Goal: Find contact information: Find contact information

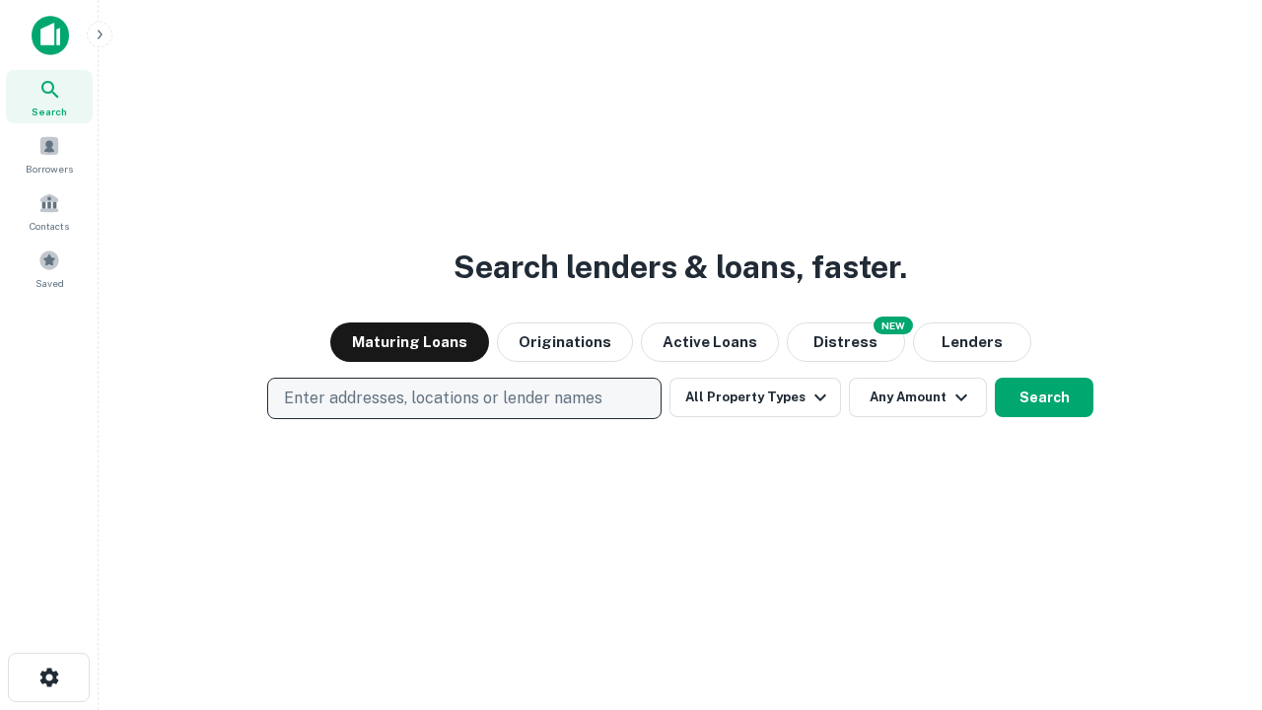
click at [463, 398] on p "Enter addresses, locations or lender names" at bounding box center [443, 398] width 318 height 24
type input "**********"
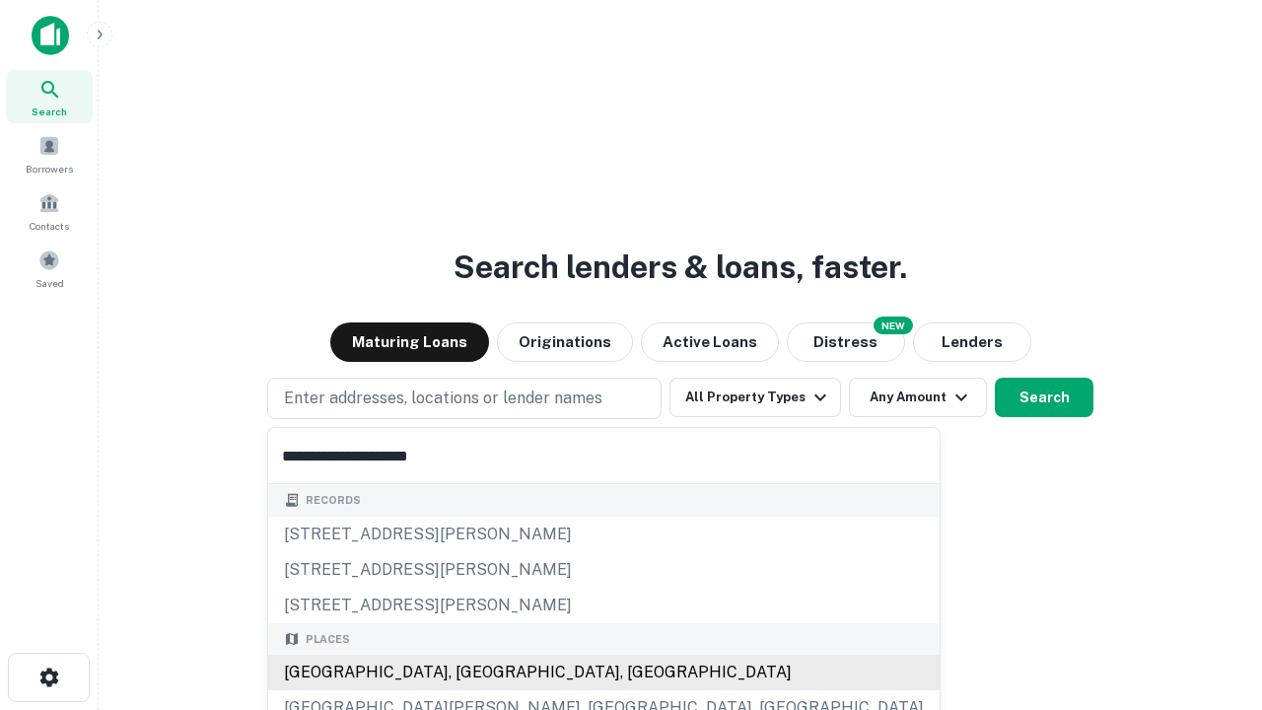
click at [471, 672] on div "Santa Monica, CA, USA" at bounding box center [603, 672] width 671 height 35
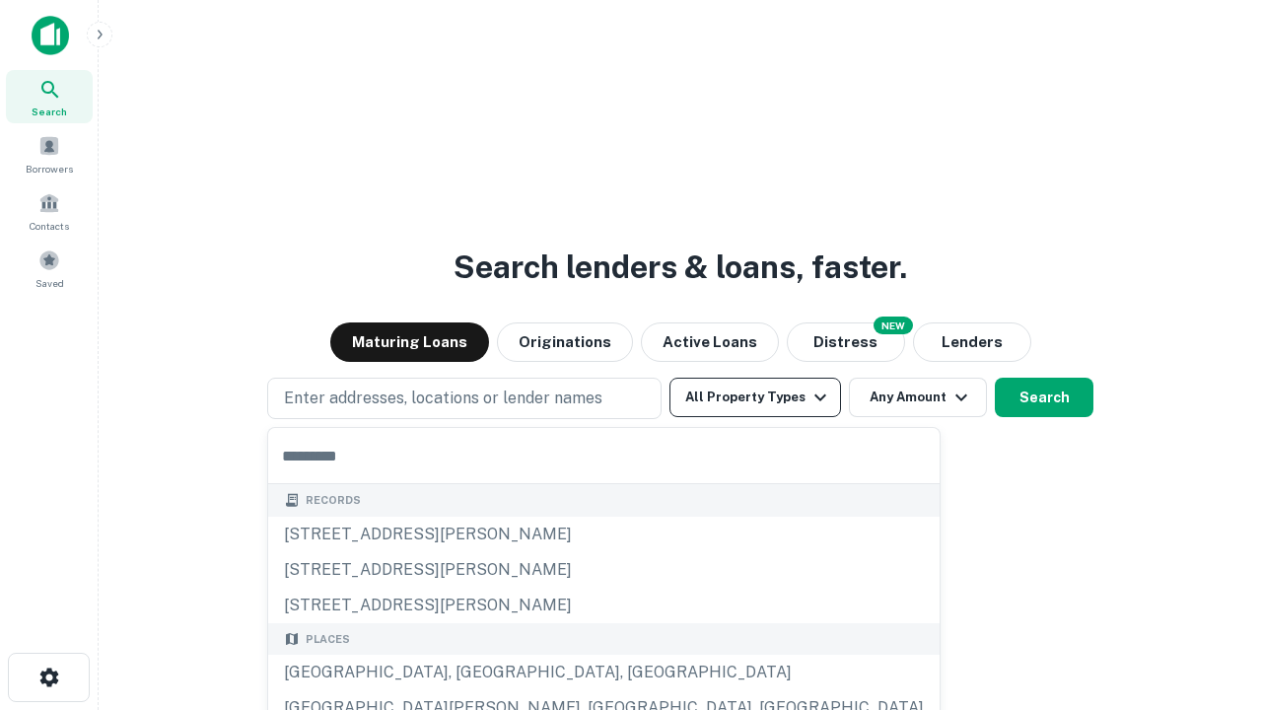
click at [755, 397] on button "All Property Types" at bounding box center [755, 397] width 172 height 39
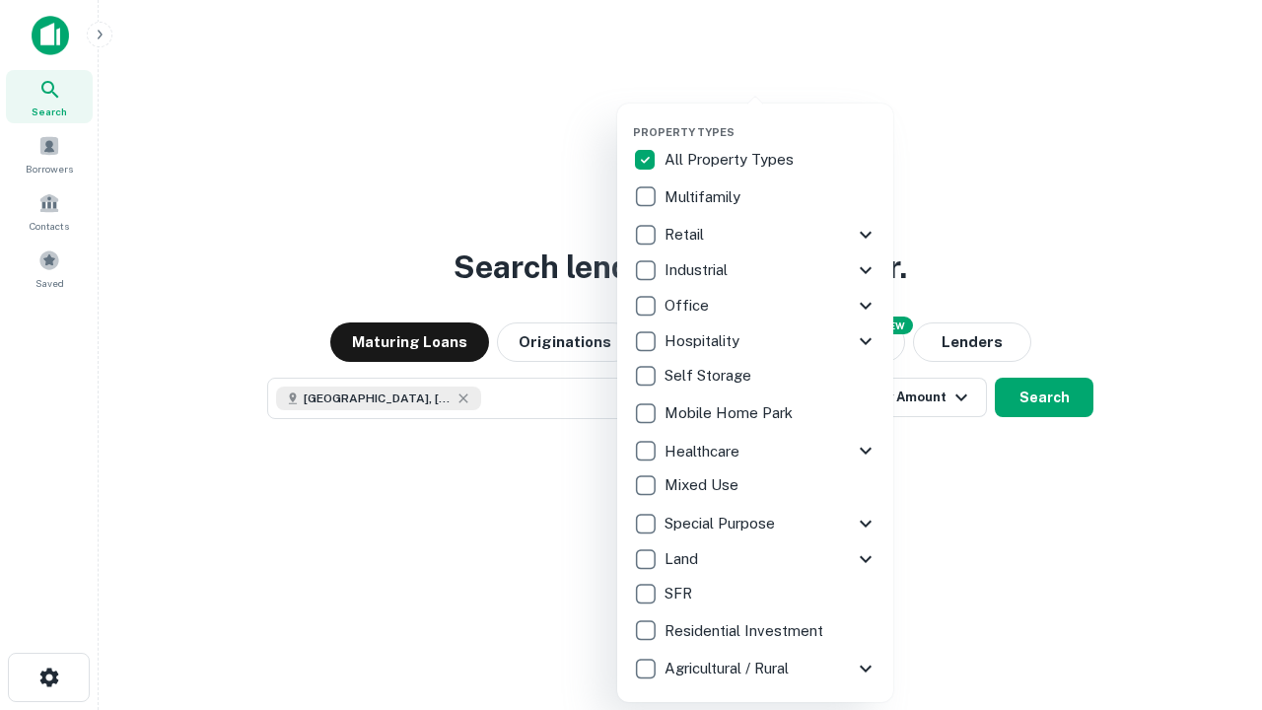
click at [771, 119] on button "button" at bounding box center [771, 119] width 276 height 1
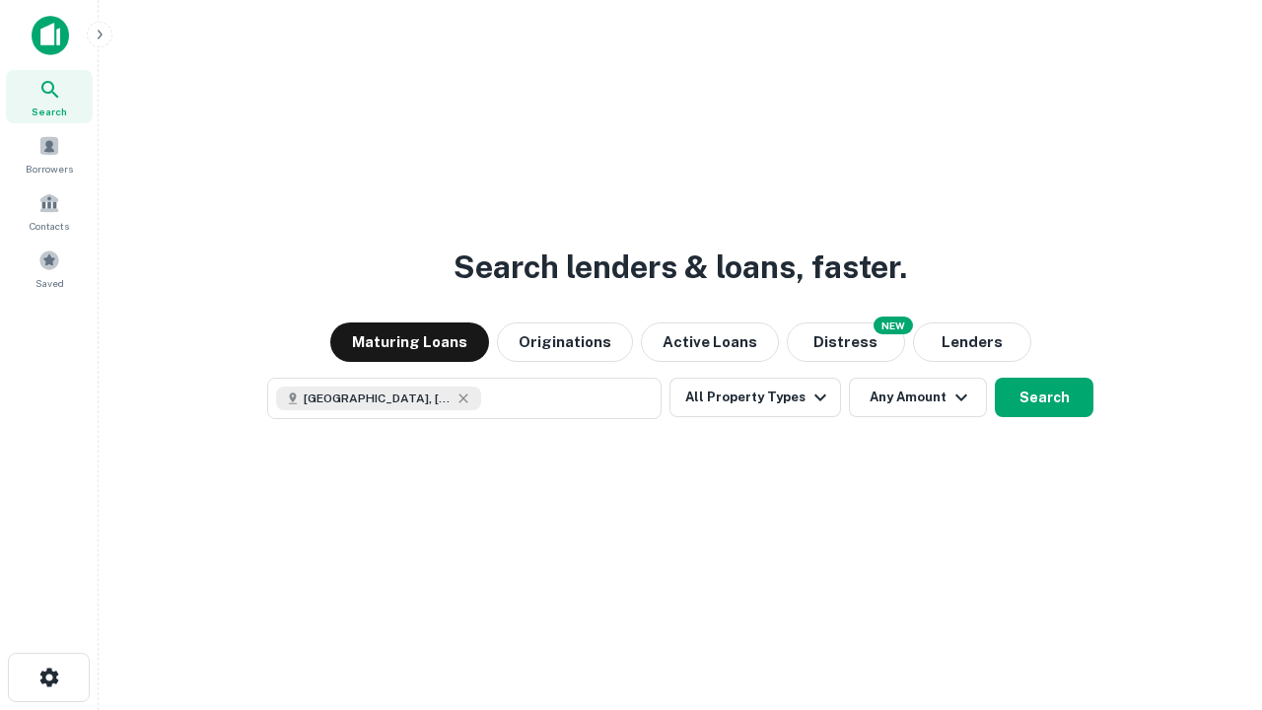
scroll to position [32, 0]
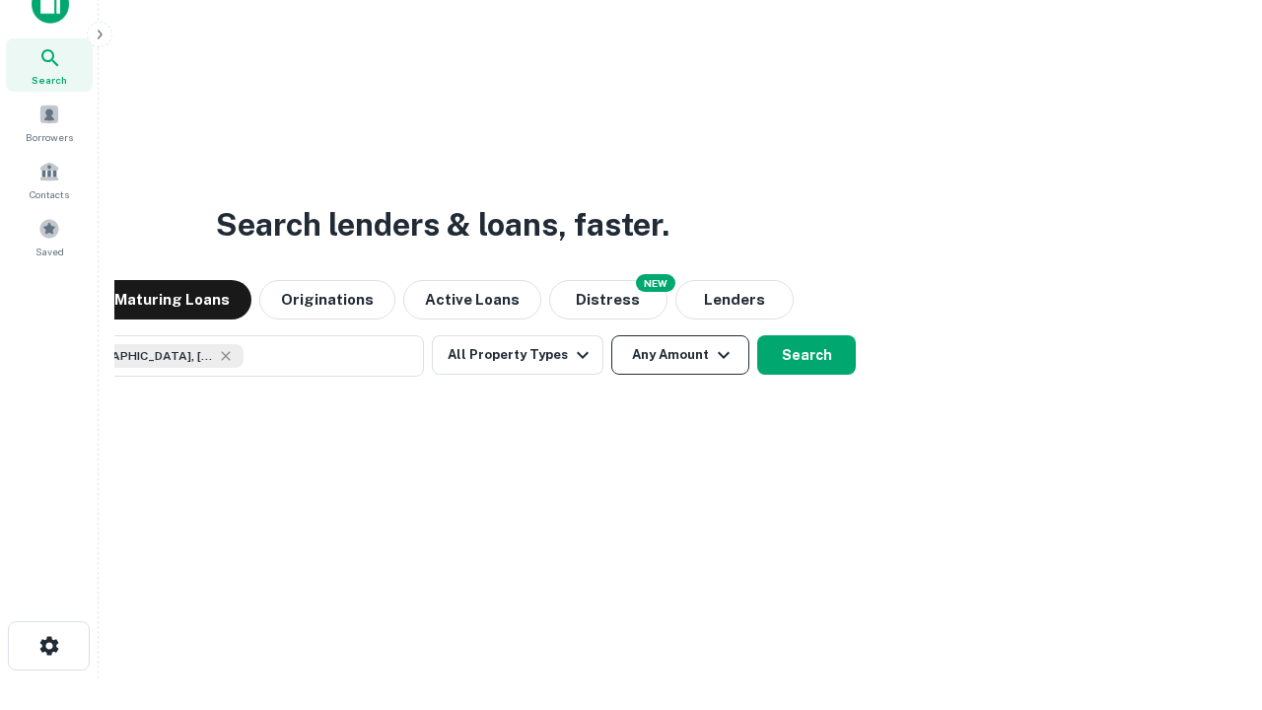
click at [611, 335] on button "Any Amount" at bounding box center [680, 354] width 138 height 39
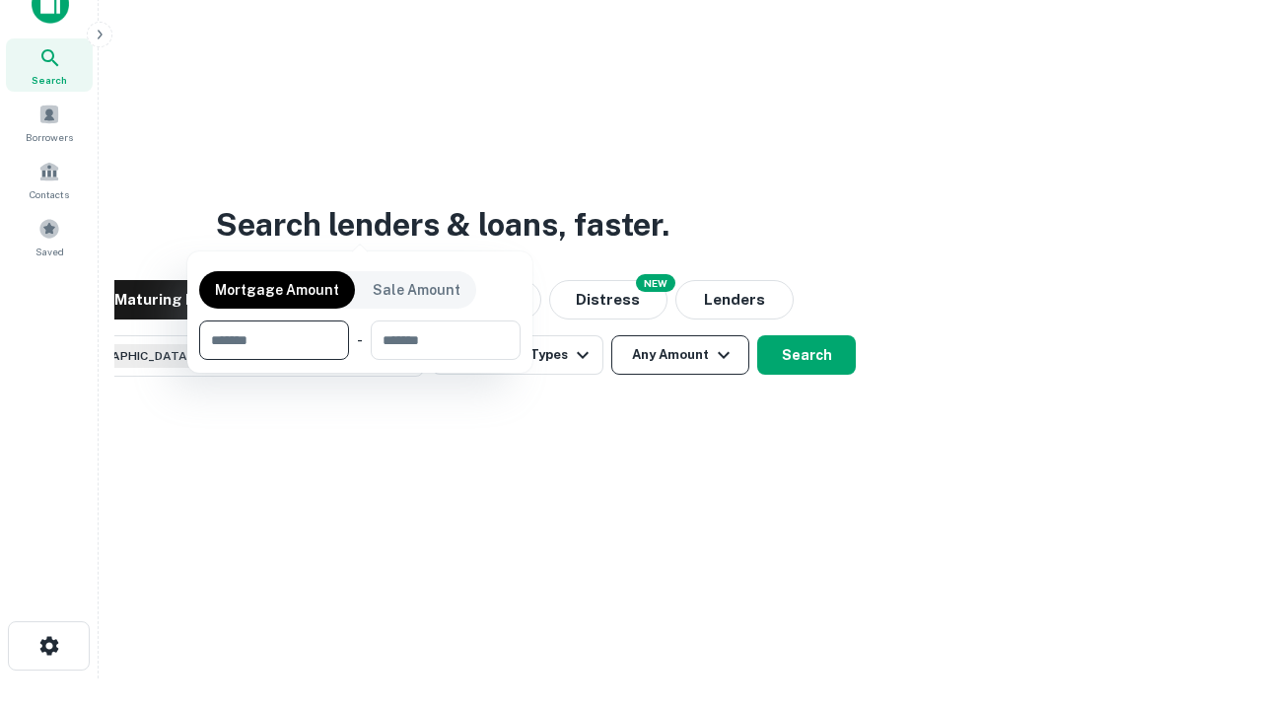
scroll to position [142, 558]
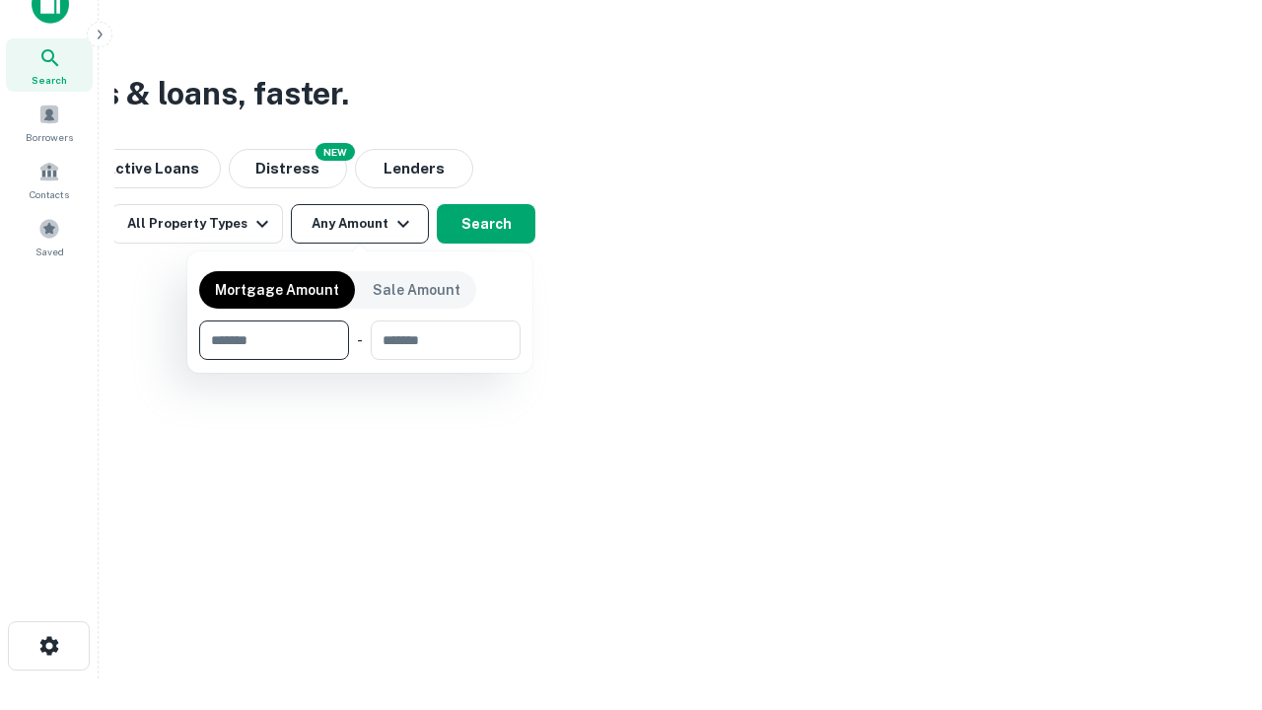
type input "*******"
click at [360, 360] on button "button" at bounding box center [359, 360] width 321 height 1
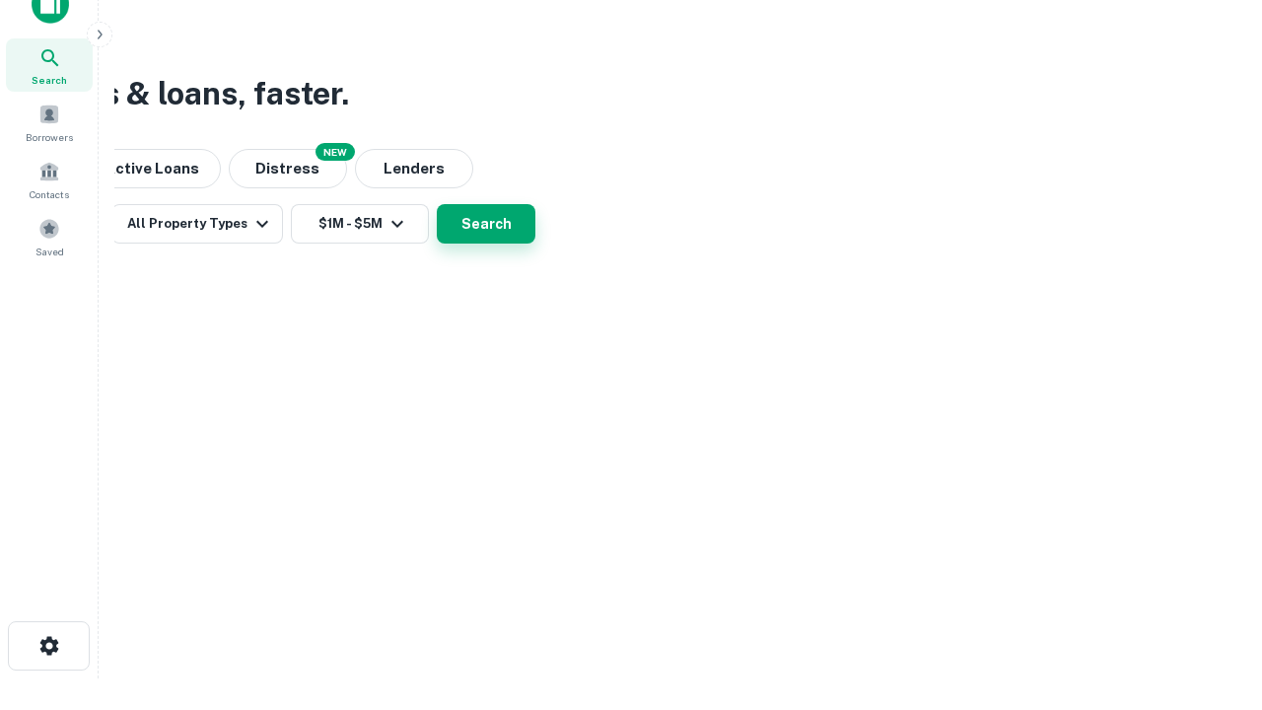
click at [535, 244] on button "Search" at bounding box center [486, 223] width 99 height 39
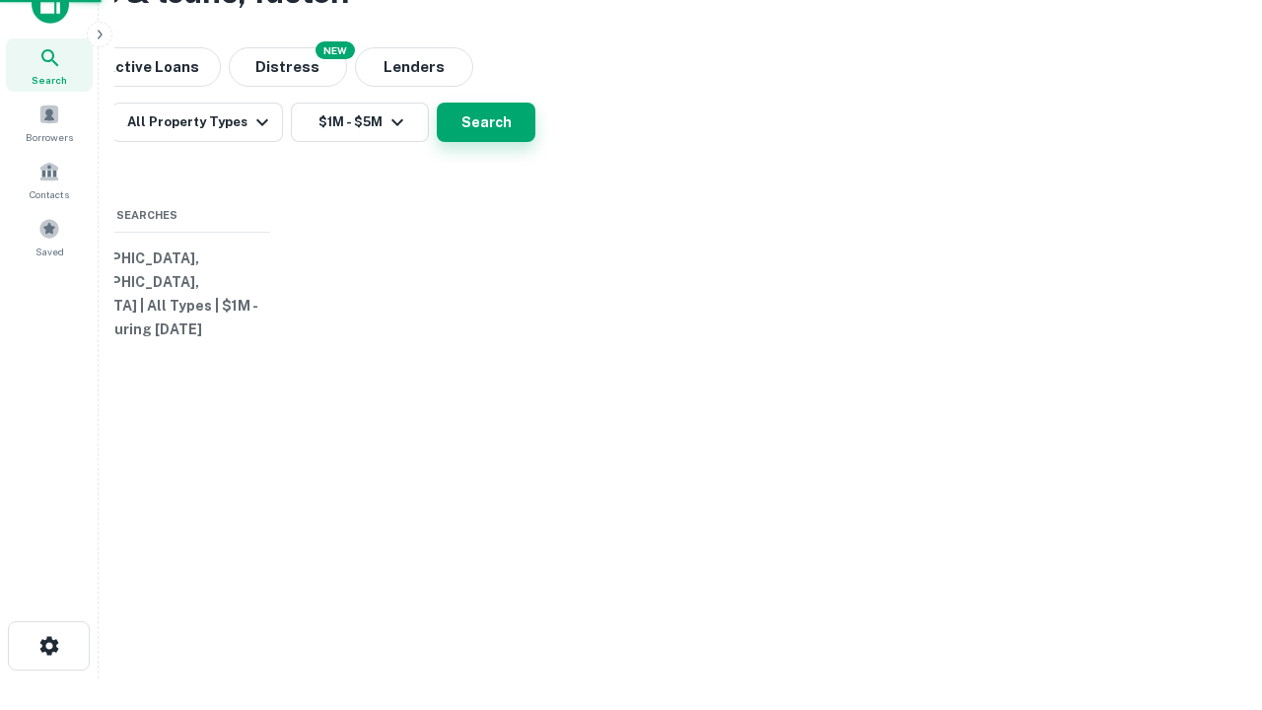
scroll to position [0, 364]
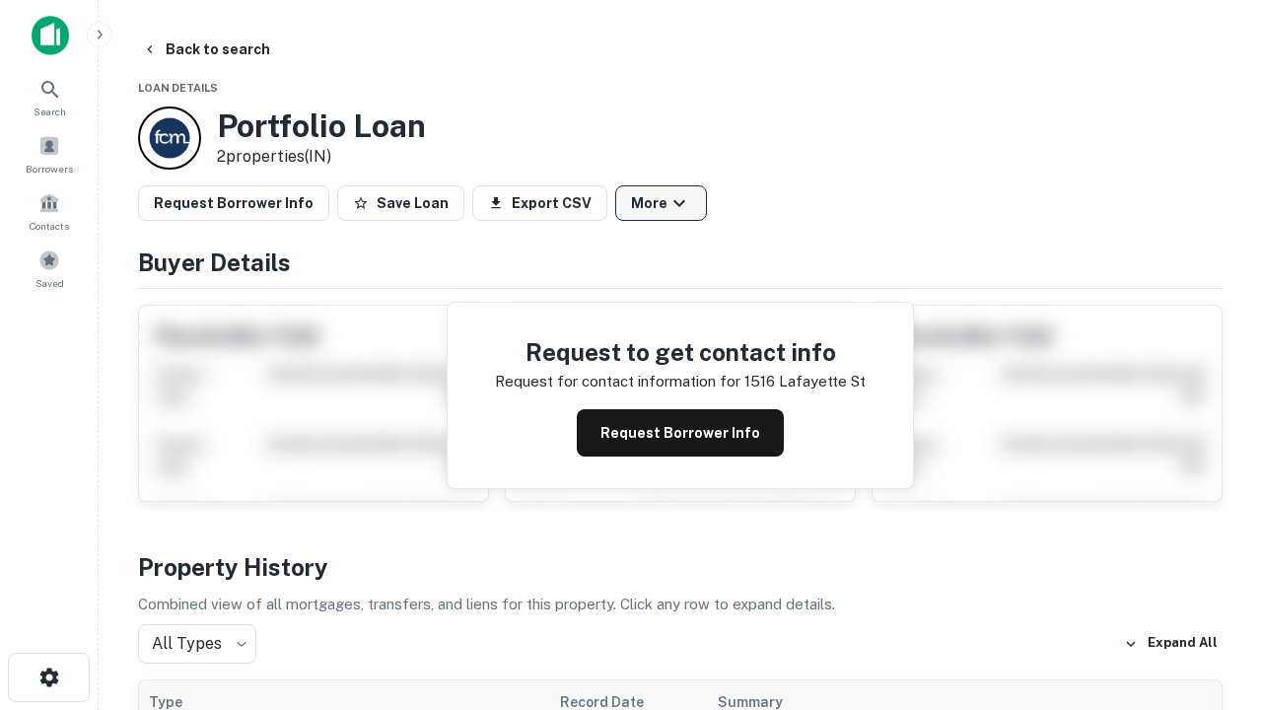
click at [661, 203] on button "More" at bounding box center [661, 202] width 92 height 35
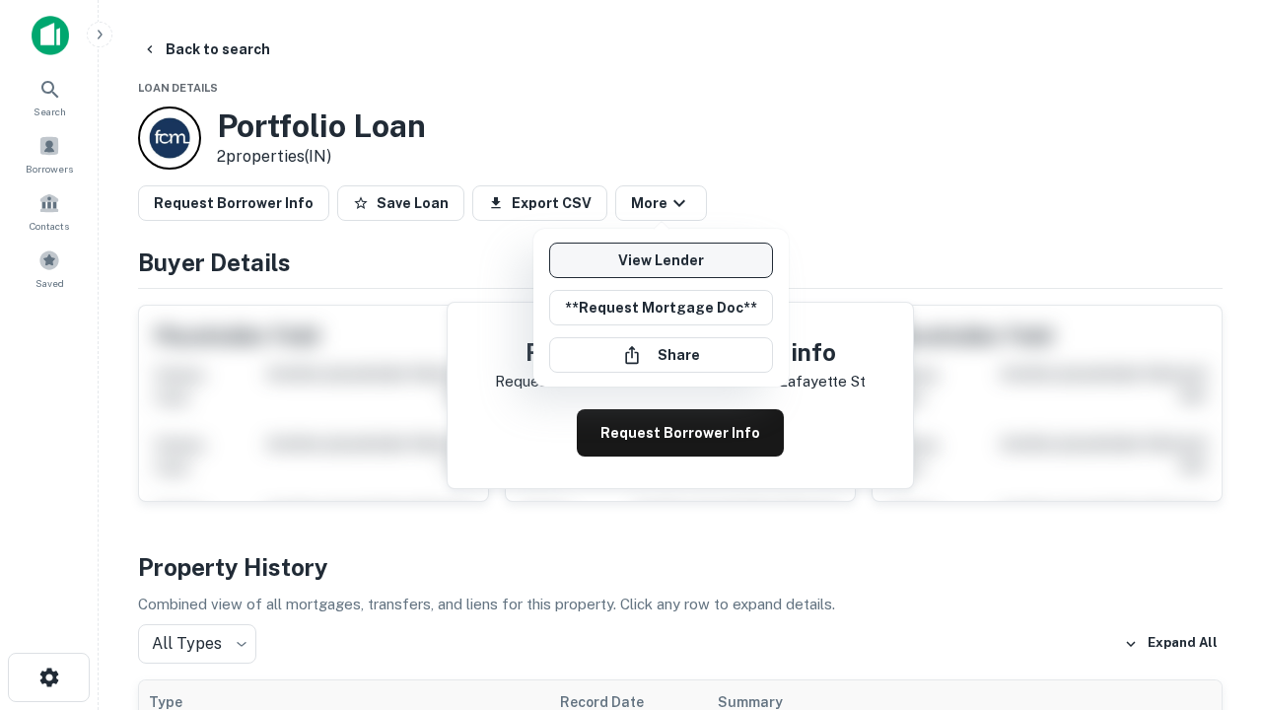
click at [661, 260] on link "View Lender" at bounding box center [661, 260] width 224 height 35
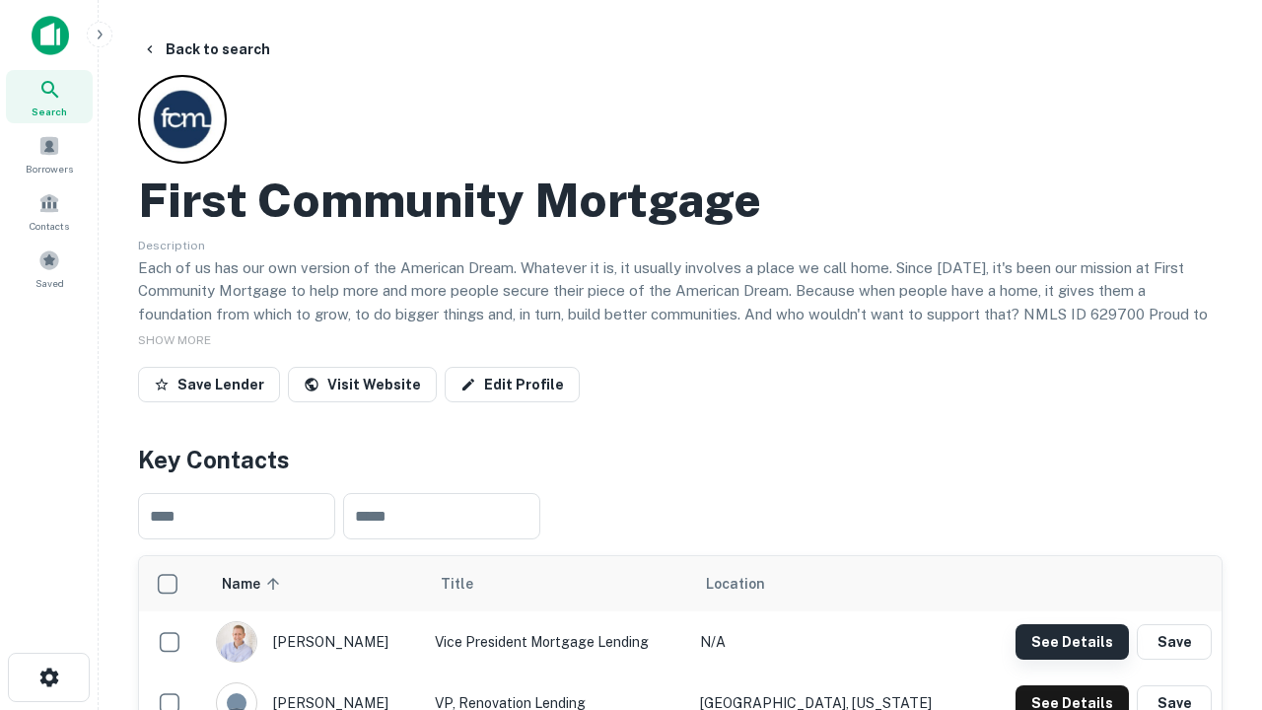
click at [1072, 641] on button "See Details" at bounding box center [1072, 641] width 113 height 35
